Goal: Find specific page/section: Find specific page/section

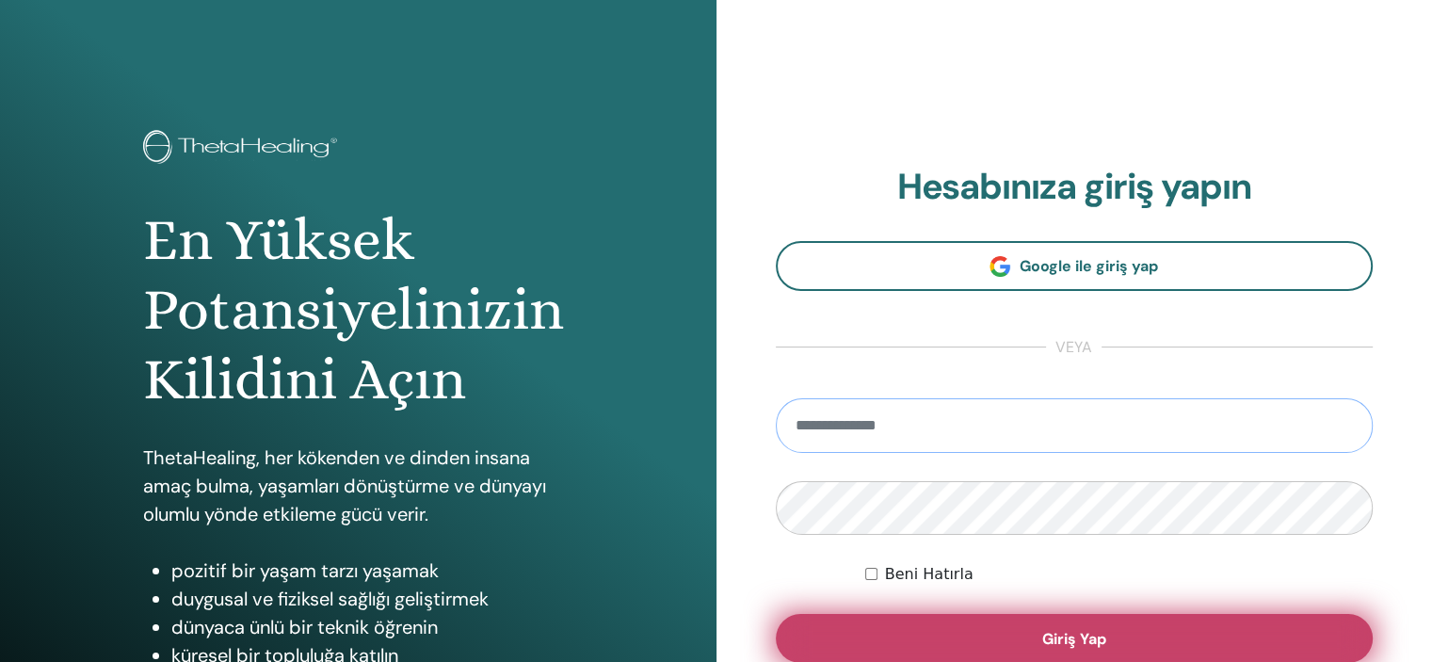
type input "**********"
click at [1043, 643] on span "Giriş Yap" at bounding box center [1074, 639] width 64 height 20
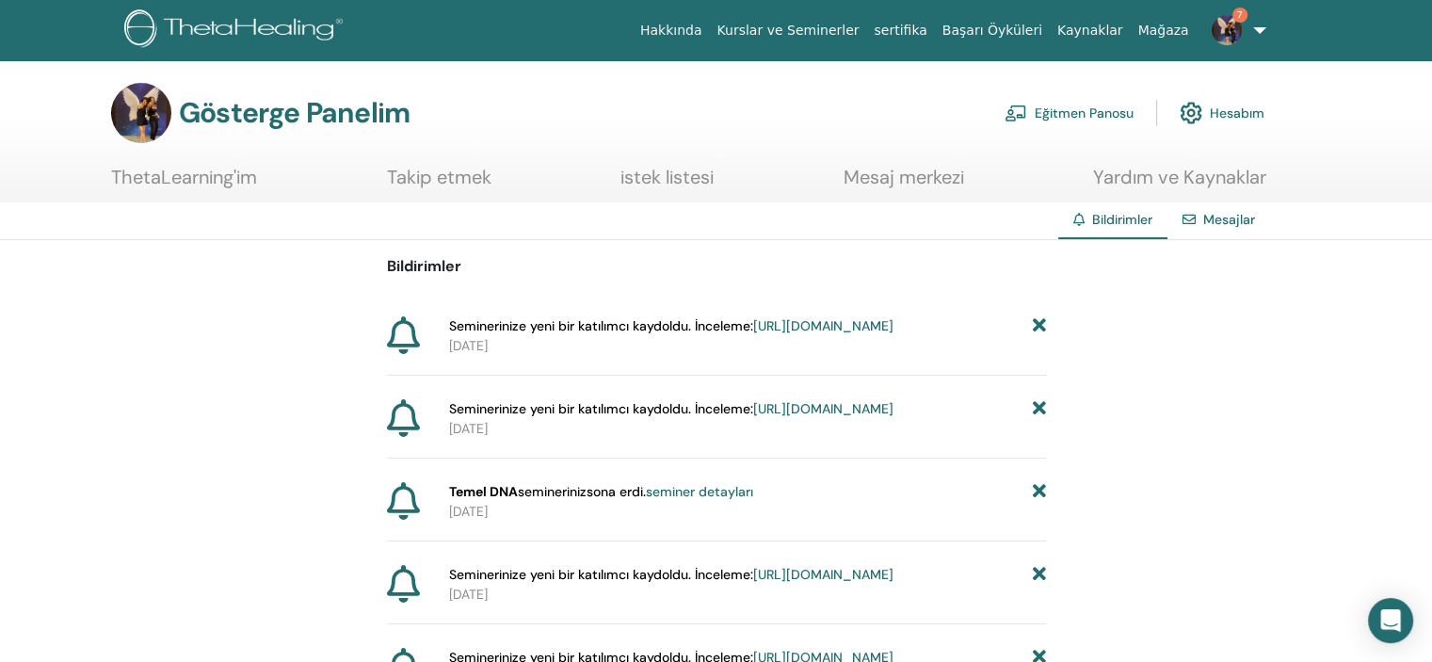
click at [1066, 113] on font "Eğitmen Panosu" at bounding box center [1084, 113] width 99 height 17
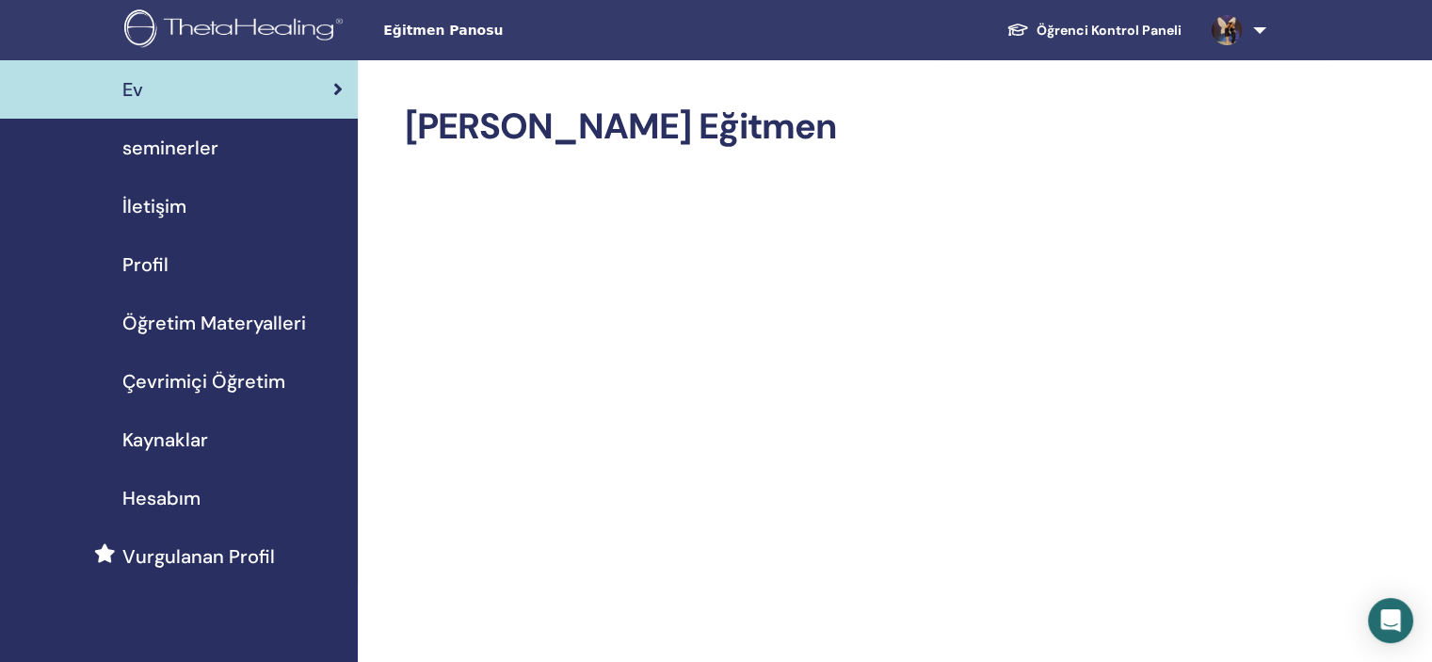
click at [180, 153] on span "seminerler" at bounding box center [170, 148] width 96 height 28
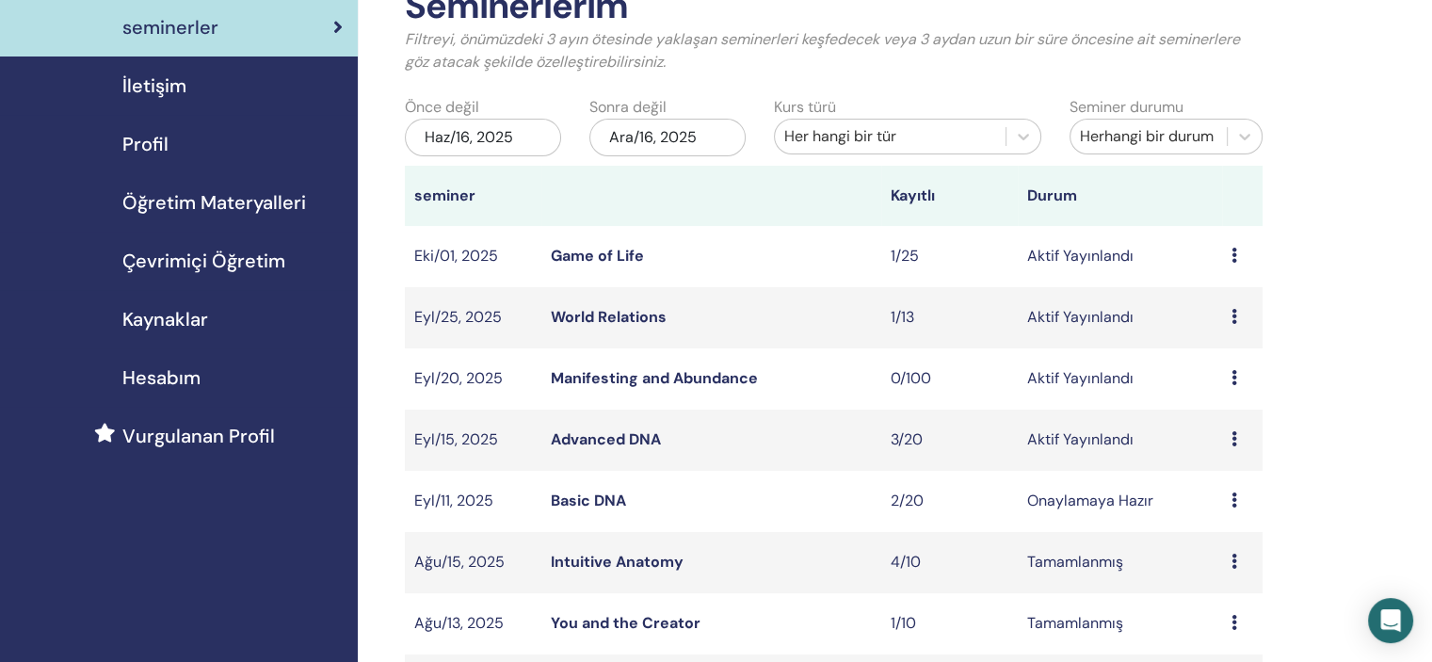
scroll to position [207, 0]
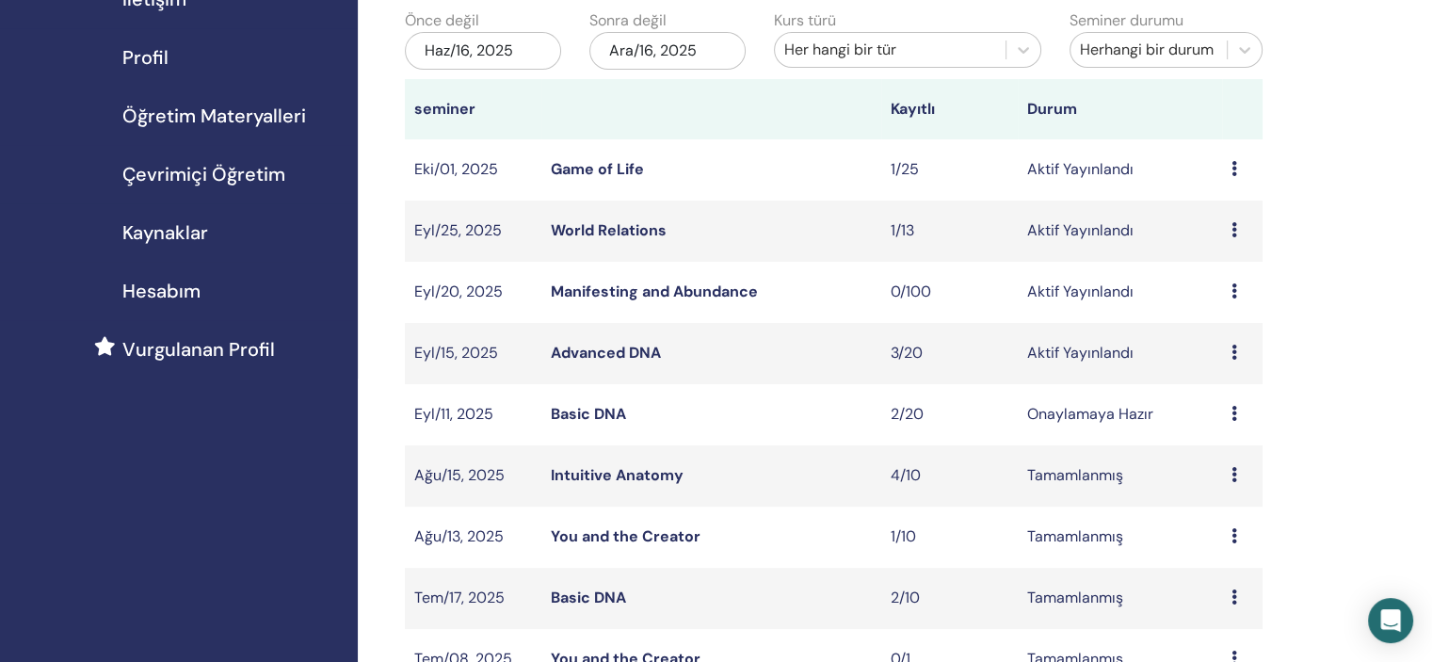
click at [634, 353] on link "Advanced DNA" at bounding box center [606, 353] width 110 height 20
